Goal: Information Seeking & Learning: Find specific fact

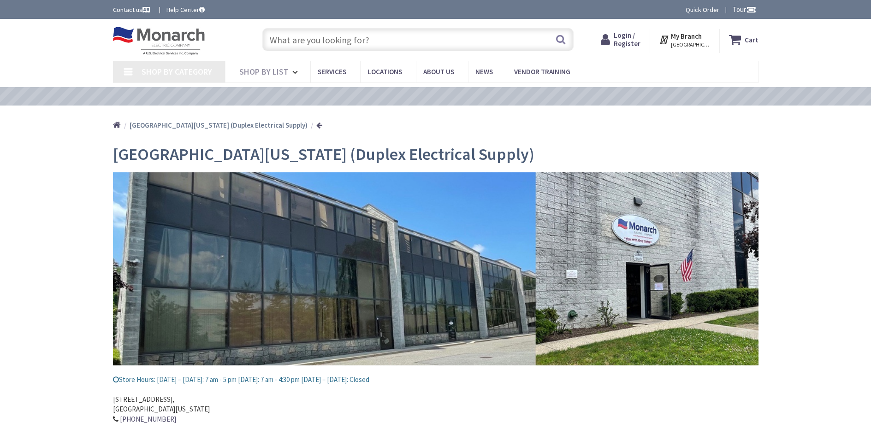
type input "[PERSON_NAME][GEOGRAPHIC_DATA][US_STATE], [GEOGRAPHIC_DATA]"
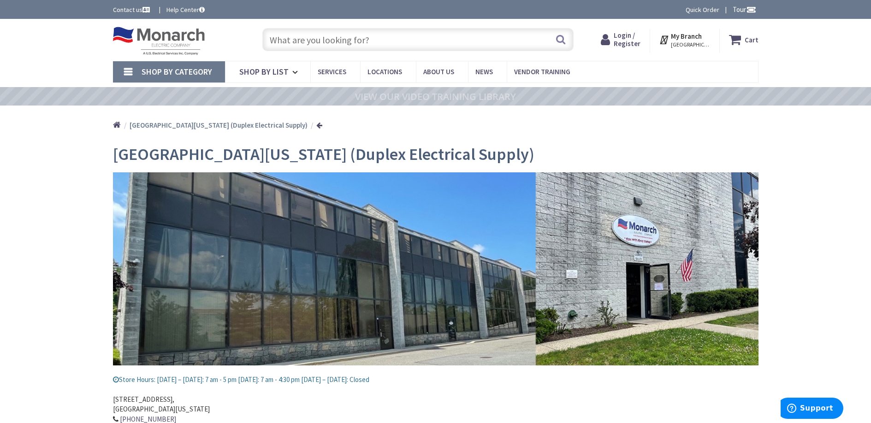
click at [302, 36] on input "text" at bounding box center [417, 39] width 311 height 23
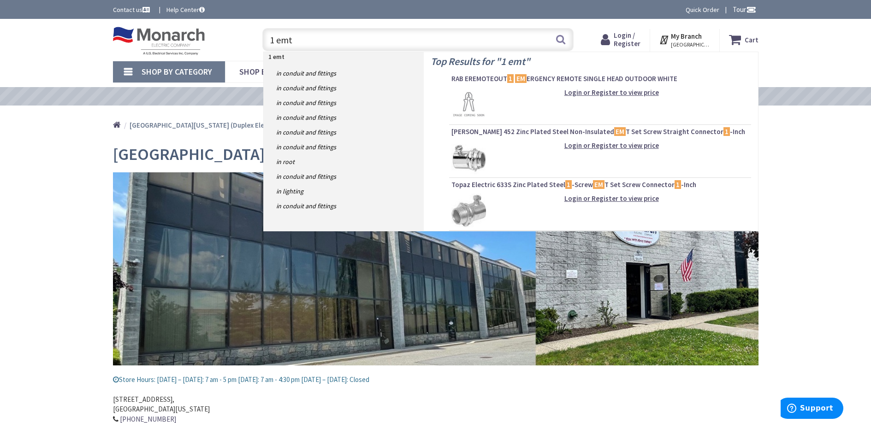
drag, startPoint x: 299, startPoint y: 42, endPoint x: 269, endPoint y: 41, distance: 30.0
click at [268, 41] on input "1 emt" at bounding box center [417, 39] width 311 height 23
type input "1 emt"
click at [632, 40] on span "Login / Register" at bounding box center [627, 39] width 27 height 17
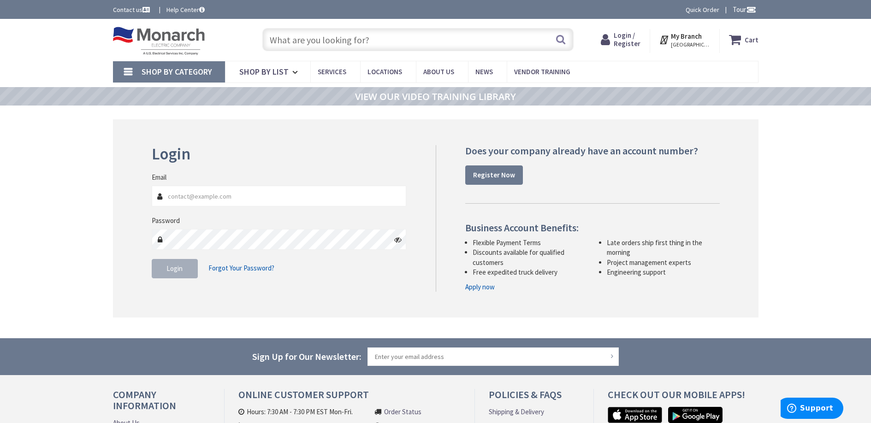
type input "[EMAIL_ADDRESS][DOMAIN_NAME]"
click at [166, 276] on button "Login" at bounding box center [175, 268] width 46 height 19
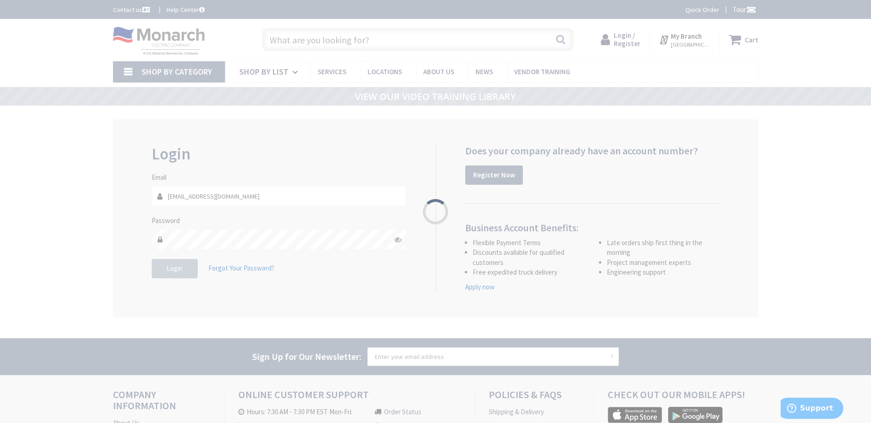
click at [166, 276] on div "Please wait..." at bounding box center [435, 211] width 871 height 423
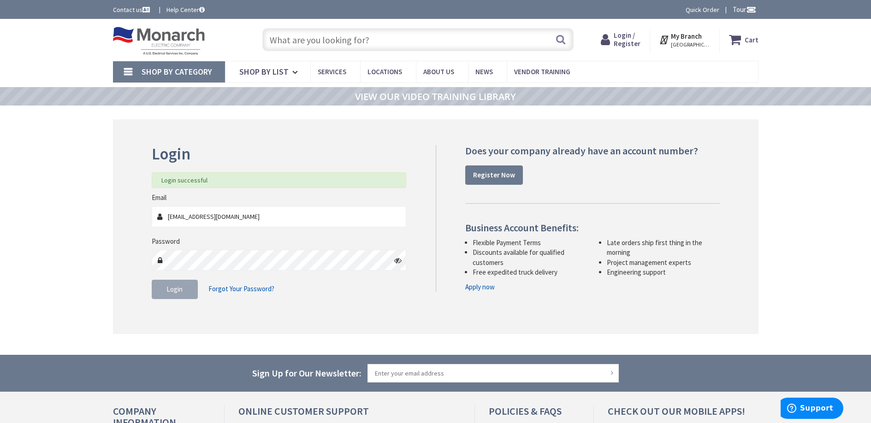
click at [328, 39] on input "text" at bounding box center [417, 39] width 311 height 23
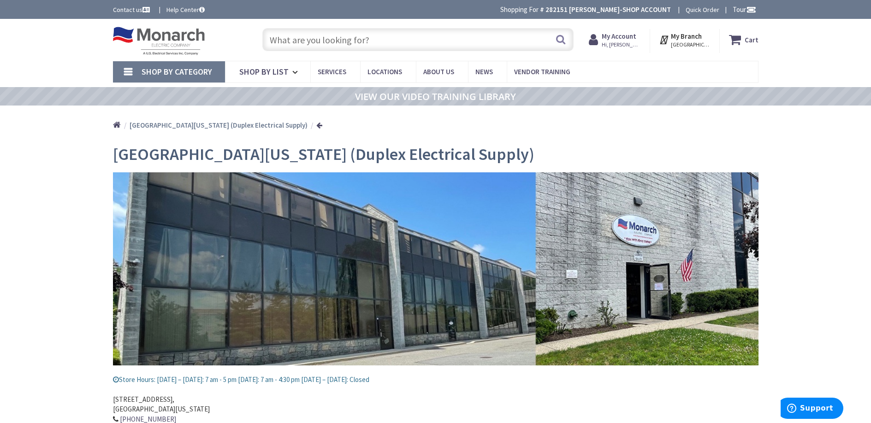
click at [301, 35] on input "text" at bounding box center [417, 39] width 311 height 23
paste input "1 emt"
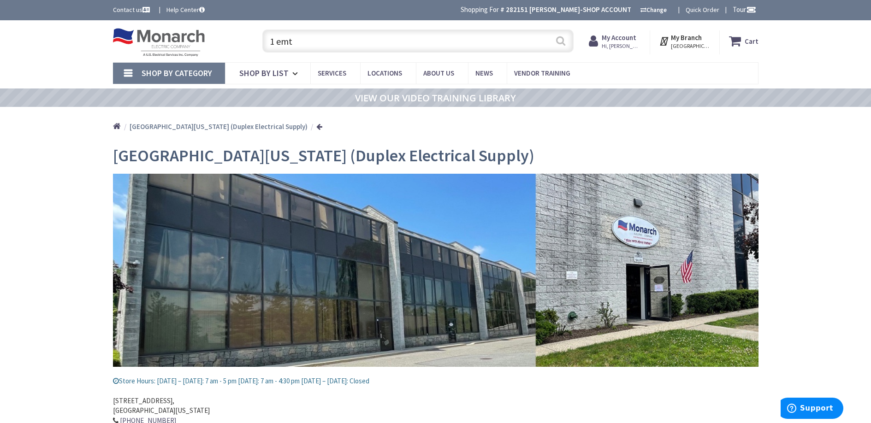
type input "1 emt"
click at [562, 42] on button "Search" at bounding box center [561, 40] width 12 height 21
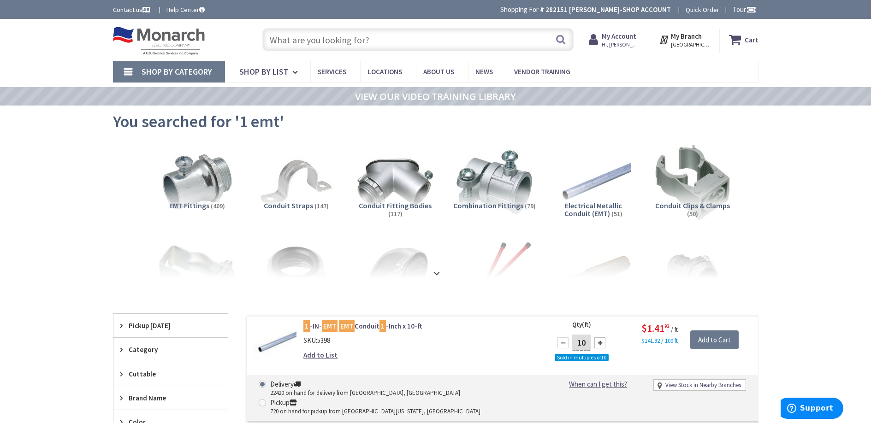
click at [580, 208] on span "Electrical Metallic Conduit (EMT)" at bounding box center [593, 210] width 58 height 18
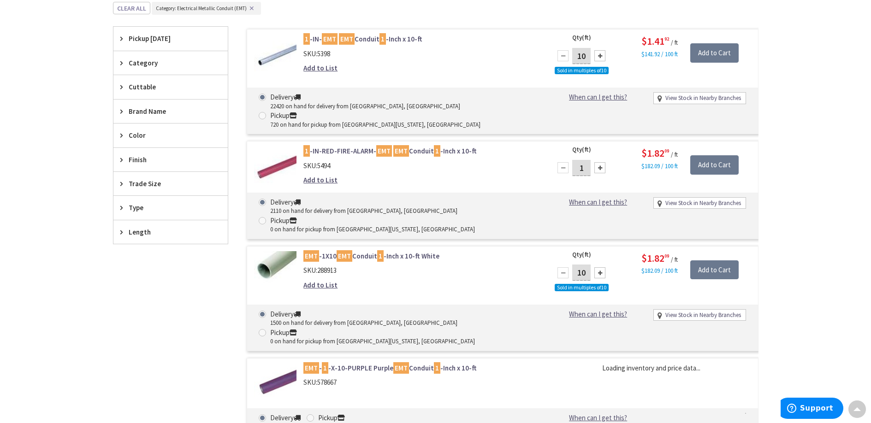
scroll to position [298, 0]
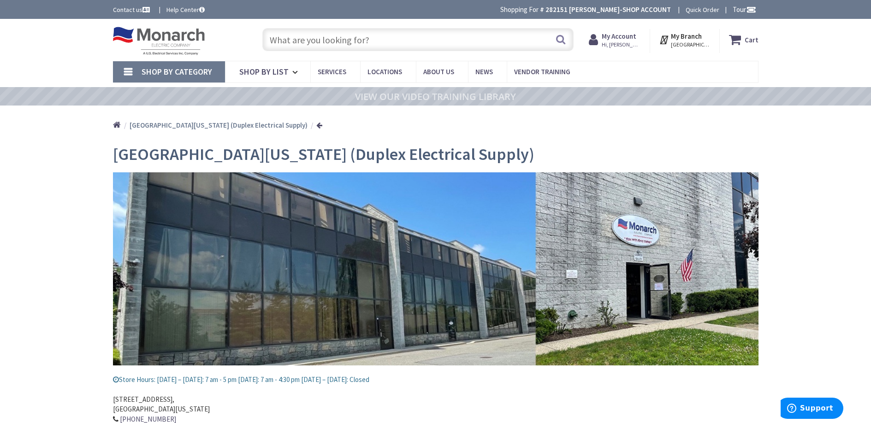
click at [280, 45] on input "text" at bounding box center [417, 39] width 311 height 23
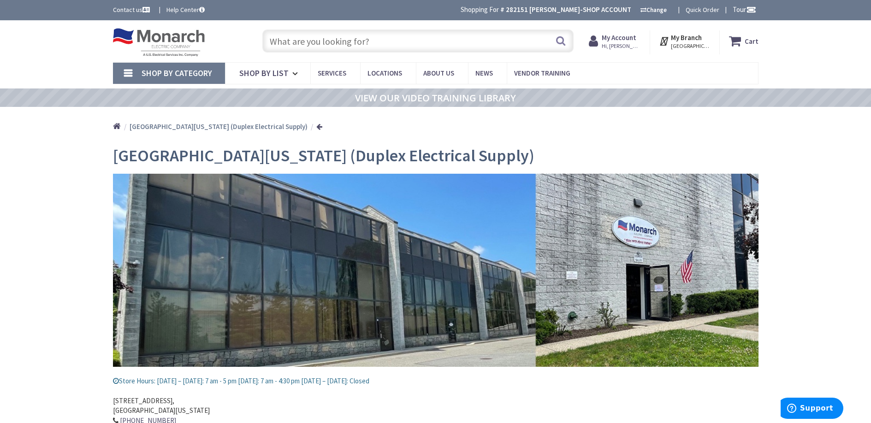
paste input "1 emt"
type input "1 emt"
click at [564, 42] on button "Search" at bounding box center [561, 40] width 12 height 21
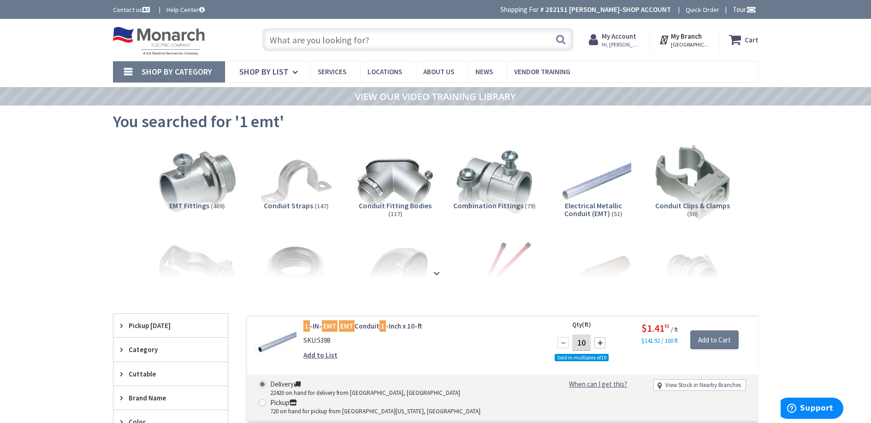
click at [199, 198] on img at bounding box center [196, 182] width 83 height 83
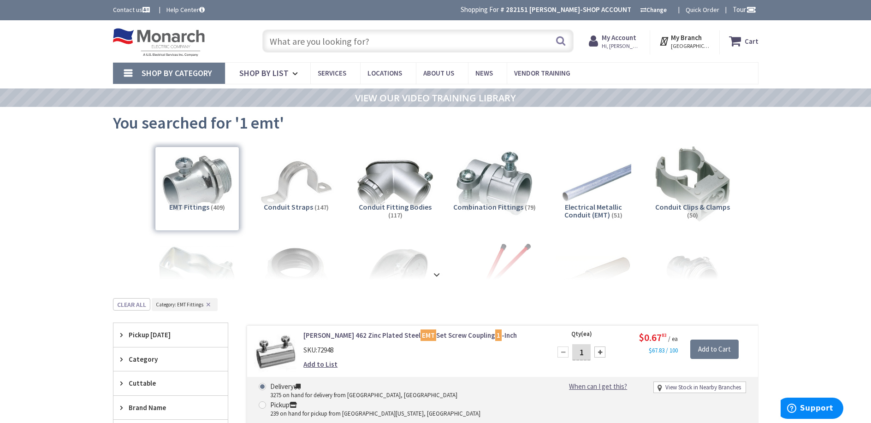
click at [352, 46] on input "text" at bounding box center [417, 41] width 311 height 23
paste input "1 emt"
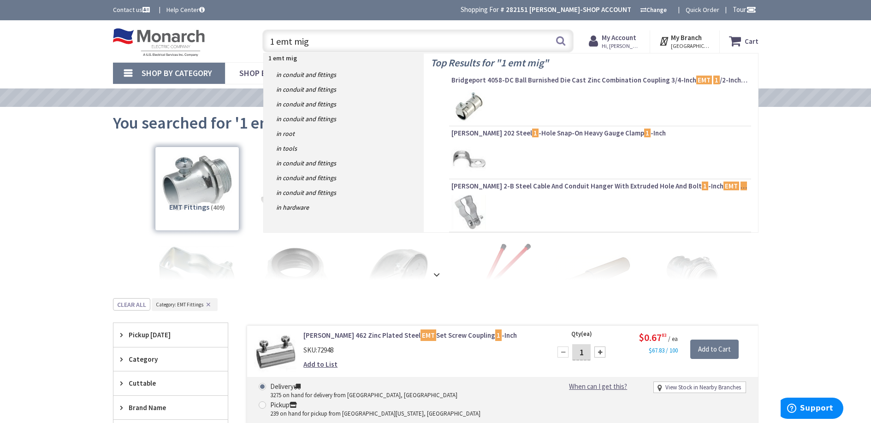
type input "1 emt migb"
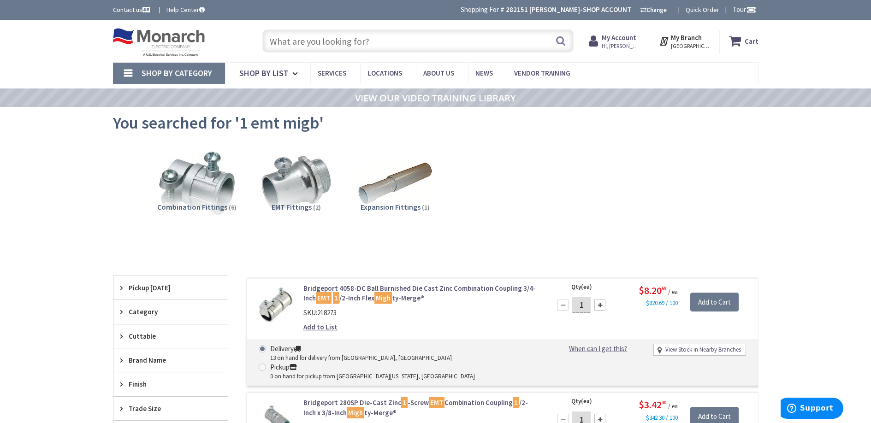
click at [361, 47] on input "text" at bounding box center [417, 41] width 311 height 23
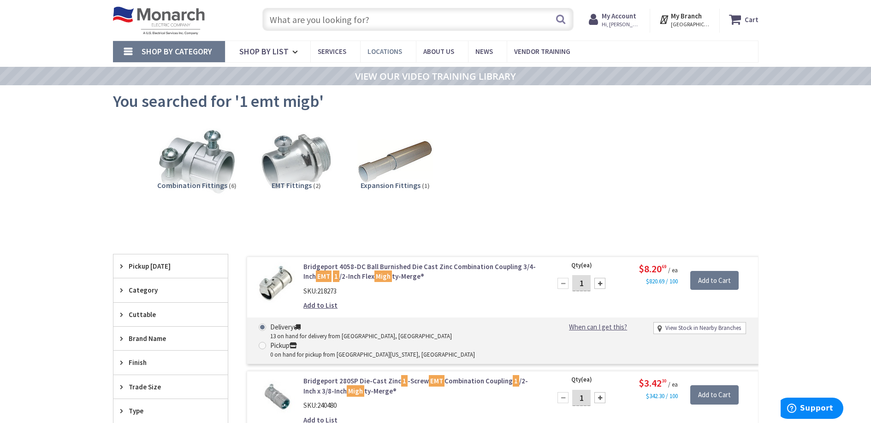
scroll to position [18, 0]
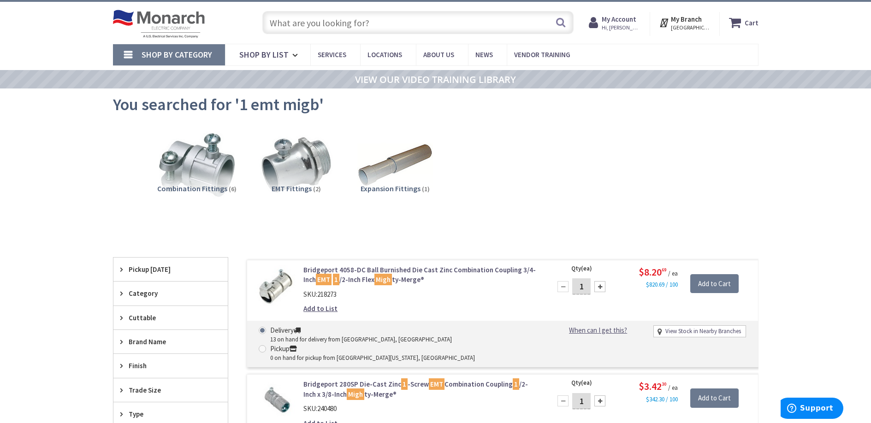
paste input "1 emt"
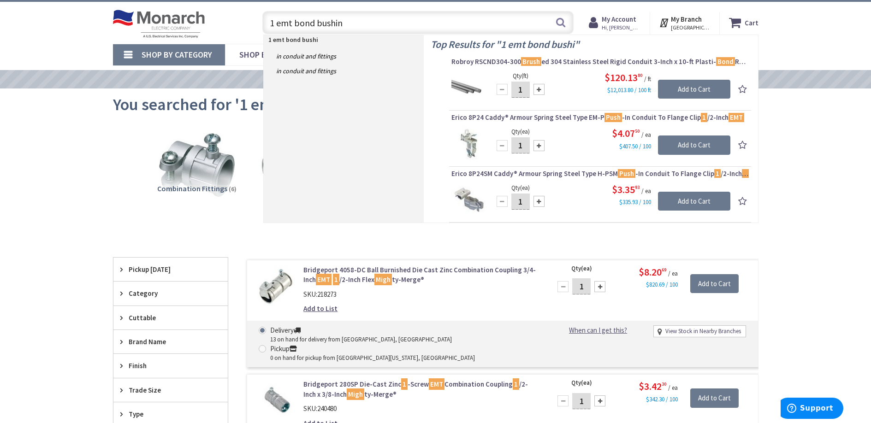
type input "1 emt bond bushing"
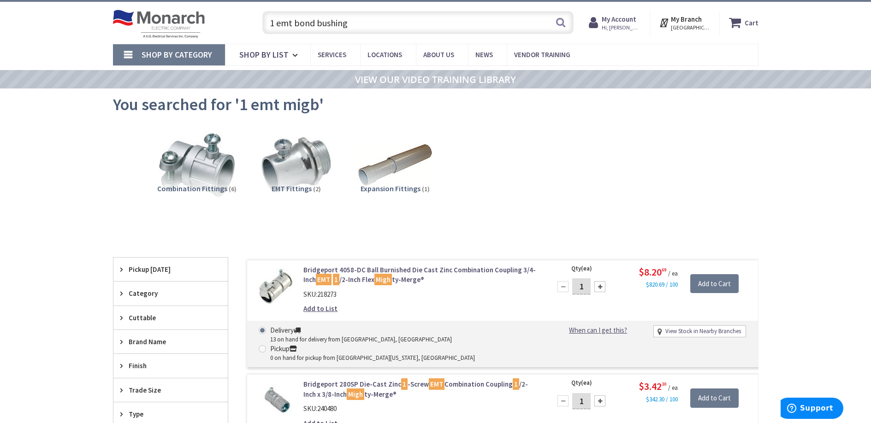
scroll to position [55, 0]
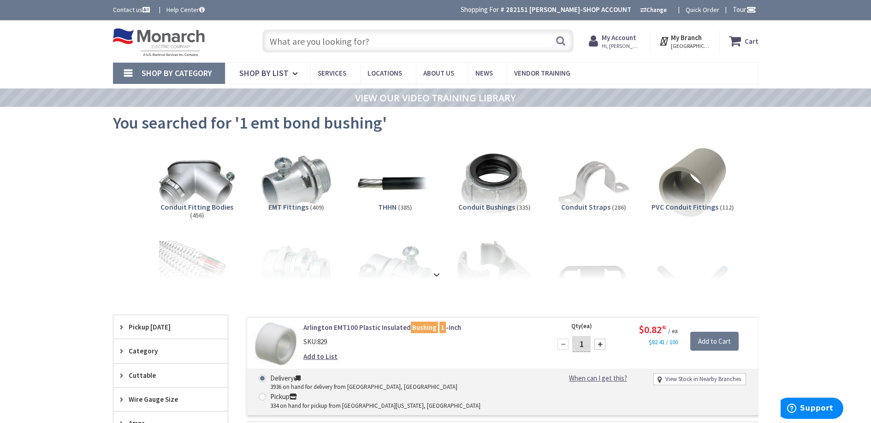
click at [345, 44] on input "text" at bounding box center [417, 41] width 311 height 23
type input "1 bonding bushing"
click at [484, 184] on img at bounding box center [493, 183] width 83 height 83
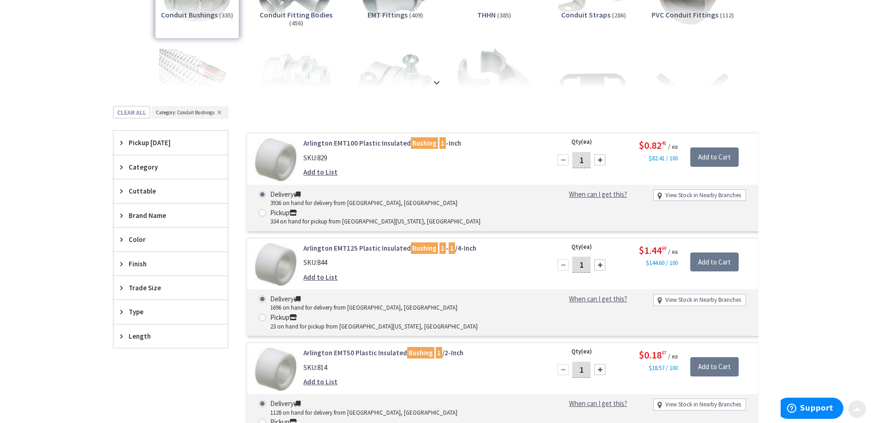
scroll to position [298, 0]
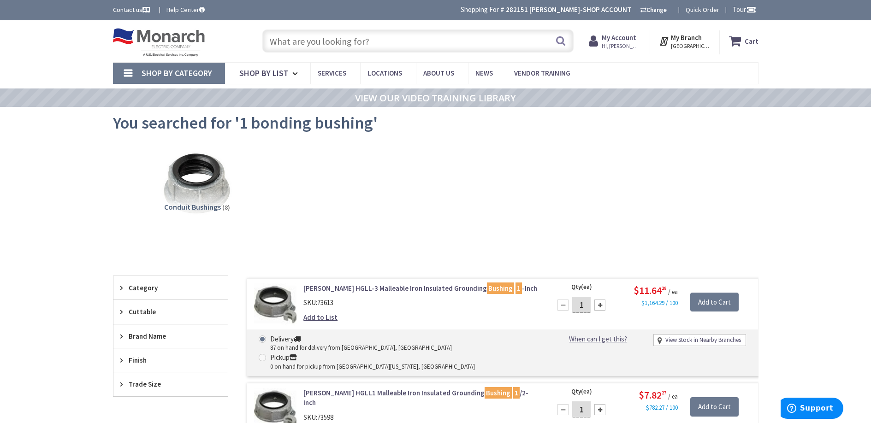
click at [287, 37] on input "text" at bounding box center [417, 41] width 311 height 23
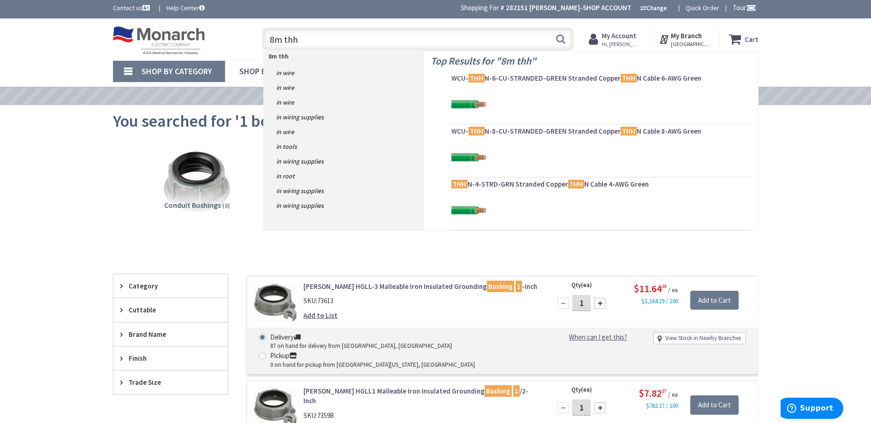
type input "8m thhn"
